Goal: Information Seeking & Learning: Learn about a topic

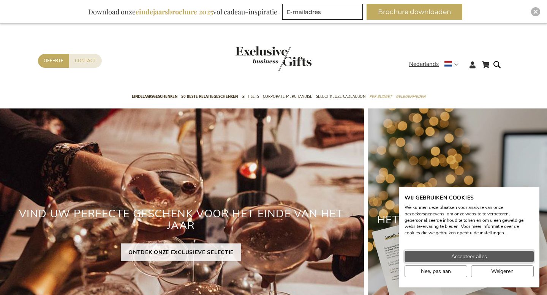
click at [426, 259] on button "Accepteer alles" at bounding box center [468, 257] width 129 height 12
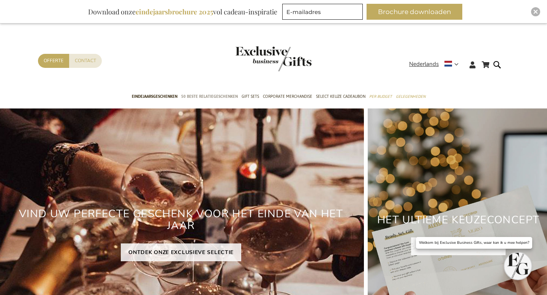
click at [195, 99] on span "50 beste relatiegeschenken" at bounding box center [209, 97] width 57 height 8
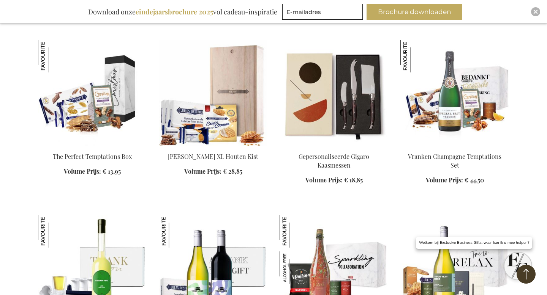
scroll to position [467, 0]
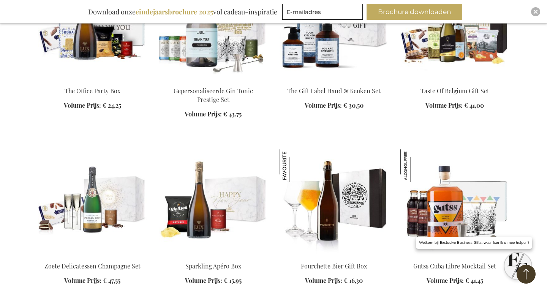
scroll to position [885, 0]
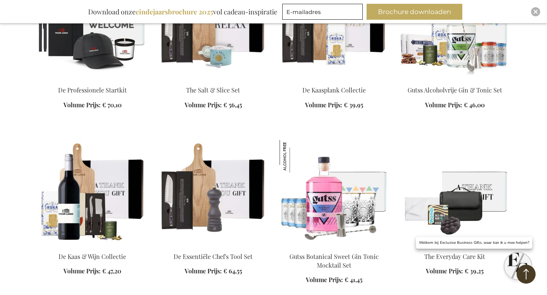
scroll to position [1763, 0]
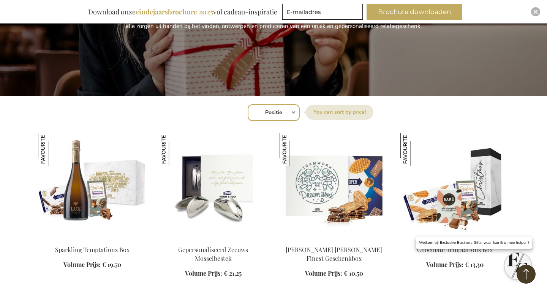
scroll to position [193, 0]
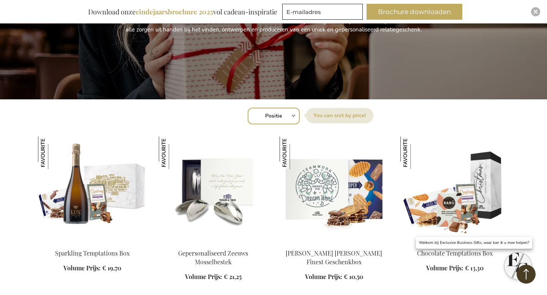
click at [287, 115] on select "Positie Best Sellers Meest bekeken Nieuw Biggest Saving Price: low to high Pric…" at bounding box center [273, 116] width 52 height 17
select select "price_asc"
click at [247, 108] on select "Positie Best Sellers Meest bekeken Nieuw Biggest Saving Price: low to high Pric…" at bounding box center [273, 116] width 52 height 17
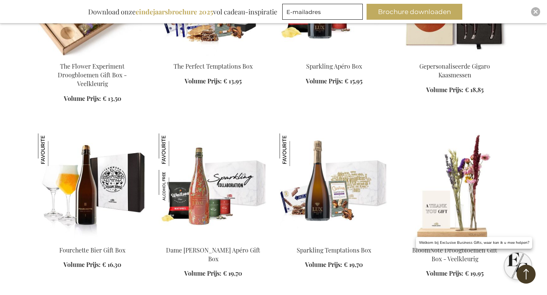
scroll to position [784, 0]
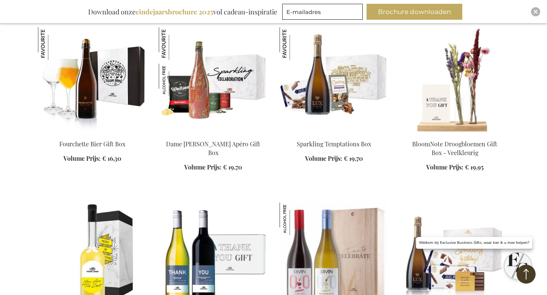
scroll to position [951, 0]
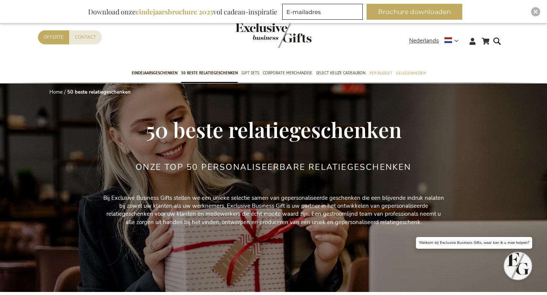
select select "price_asc"
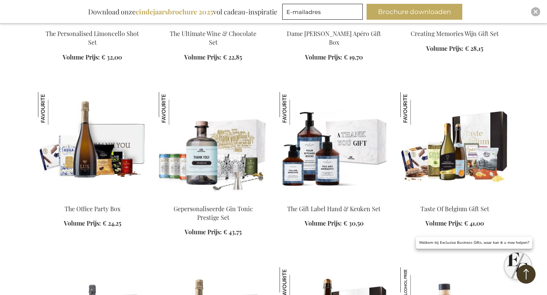
scroll to position [802, 0]
